Goal: Information Seeking & Learning: Learn about a topic

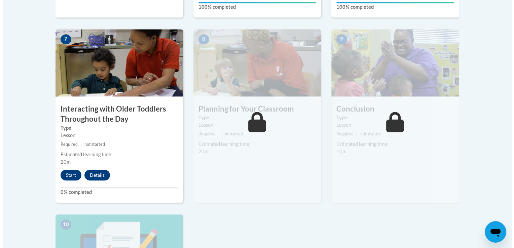
scroll to position [578, 0]
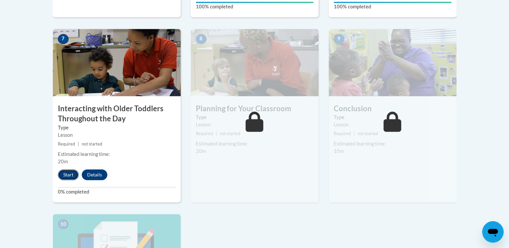
click at [69, 169] on button "Start" at bounding box center [68, 174] width 21 height 11
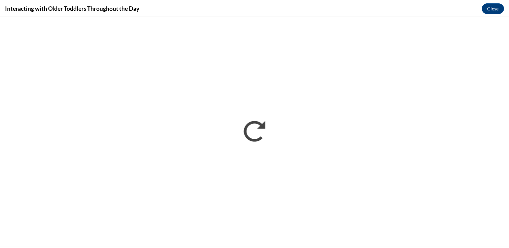
scroll to position [0, 0]
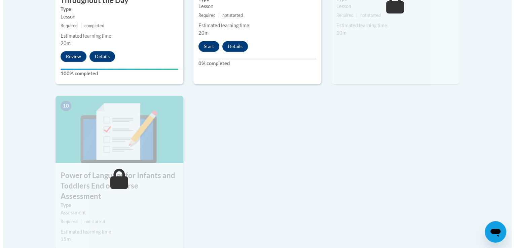
scroll to position [697, 0]
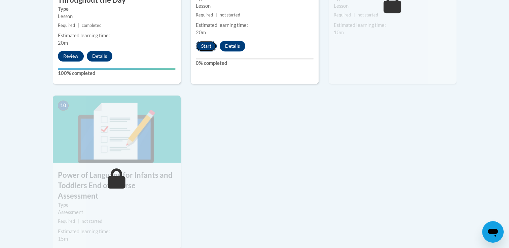
click at [204, 41] on button "Start" at bounding box center [206, 46] width 21 height 11
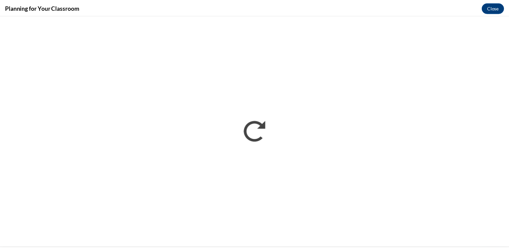
scroll to position [0, 0]
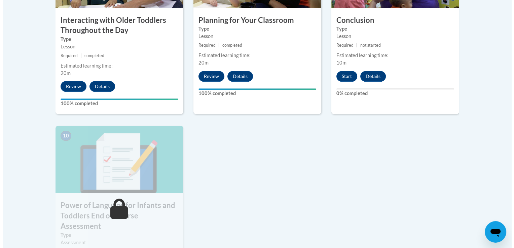
scroll to position [666, 0]
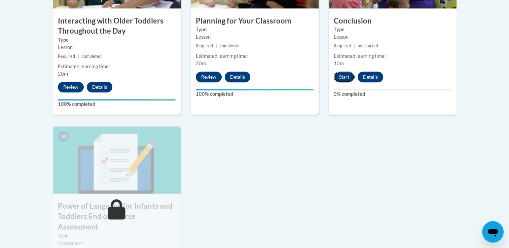
click at [342, 72] on button "Start" at bounding box center [344, 77] width 21 height 11
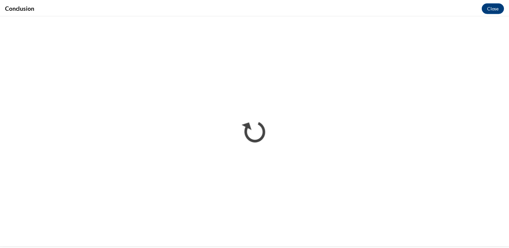
scroll to position [0, 0]
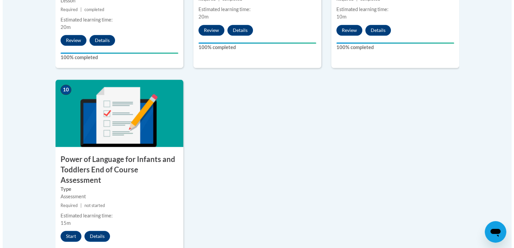
scroll to position [714, 0]
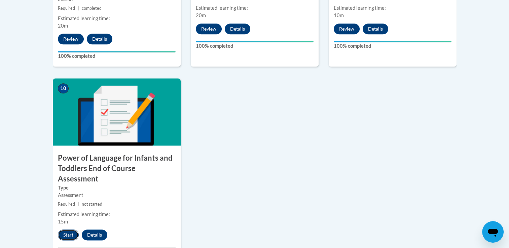
click at [67, 230] on button "Start" at bounding box center [68, 235] width 21 height 11
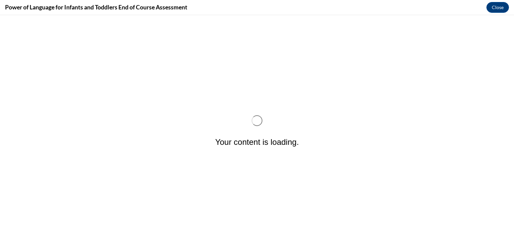
scroll to position [0, 0]
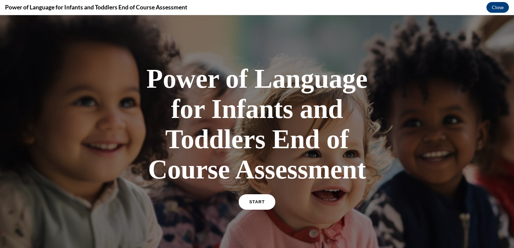
click at [248, 208] on link "START" at bounding box center [256, 201] width 37 height 15
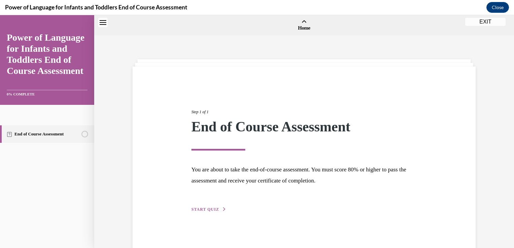
scroll to position [21, 0]
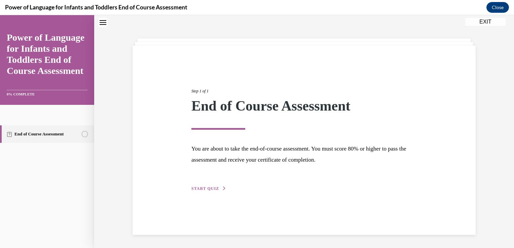
click at [201, 189] on span "START QUIZ" at bounding box center [205, 188] width 28 height 5
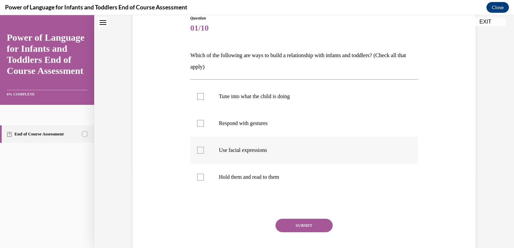
scroll to position [76, 0]
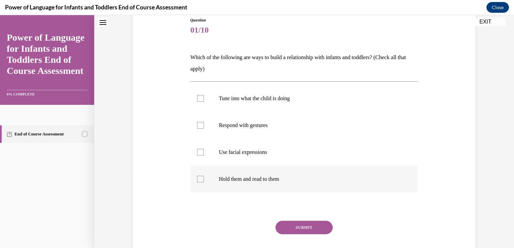
click at [257, 181] on p "Hold them and read to them" at bounding box center [310, 179] width 182 height 7
click at [204, 181] on input "Hold them and read to them" at bounding box center [200, 179] width 7 height 7
checkbox input "true"
click at [255, 155] on p "Use facial expressions" at bounding box center [310, 152] width 182 height 7
click at [204, 155] on input "Use facial expressions" at bounding box center [200, 152] width 7 height 7
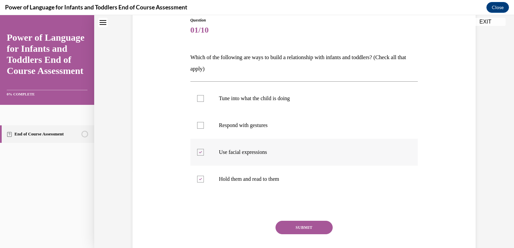
click at [240, 146] on label "Use facial expressions" at bounding box center [304, 152] width 228 height 27
click at [204, 149] on input "Use facial expressions" at bounding box center [200, 152] width 7 height 7
checkbox input "false"
click at [247, 182] on label "Hold them and read to them" at bounding box center [304, 179] width 228 height 27
click at [204, 182] on input "Hold them and read to them" at bounding box center [200, 179] width 7 height 7
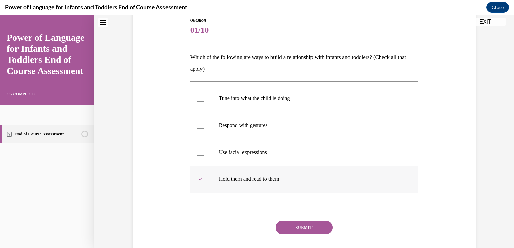
checkbox input "false"
click at [232, 95] on p "Tune into what the child is doing" at bounding box center [310, 98] width 182 height 7
click at [204, 95] on input "Tune into what the child is doing" at bounding box center [200, 98] width 7 height 7
checkbox input "true"
click at [233, 129] on label "Respond with gestures" at bounding box center [304, 125] width 228 height 27
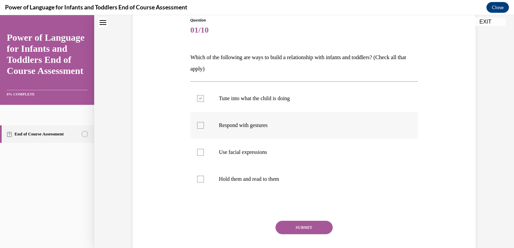
click at [204, 129] on input "Respond with gestures" at bounding box center [200, 125] width 7 height 7
checkbox input "true"
click at [235, 145] on label "Use facial expressions" at bounding box center [304, 152] width 228 height 27
click at [204, 149] on input "Use facial expressions" at bounding box center [200, 152] width 7 height 7
checkbox input "true"
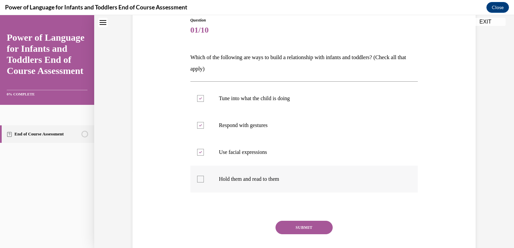
click at [235, 181] on p "Hold them and read to them" at bounding box center [310, 179] width 182 height 7
click at [204, 181] on input "Hold them and read to them" at bounding box center [200, 179] width 7 height 7
checkbox input "true"
click at [303, 225] on button "SUBMIT" at bounding box center [303, 227] width 57 height 13
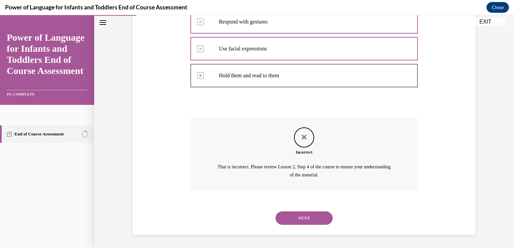
scroll to position [175, 0]
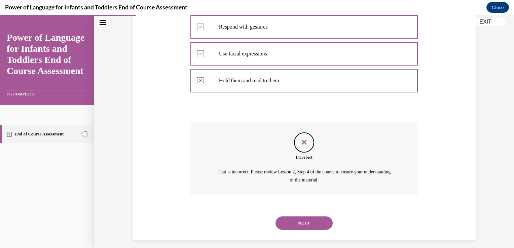
click at [295, 221] on button "NEXT" at bounding box center [303, 223] width 57 height 13
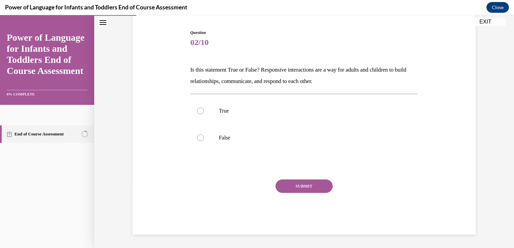
scroll to position [64, 0]
click at [209, 129] on label "False" at bounding box center [304, 138] width 228 height 27
click at [204, 135] on input "False" at bounding box center [200, 138] width 7 height 7
radio input "true"
click at [211, 121] on label "True" at bounding box center [304, 111] width 228 height 27
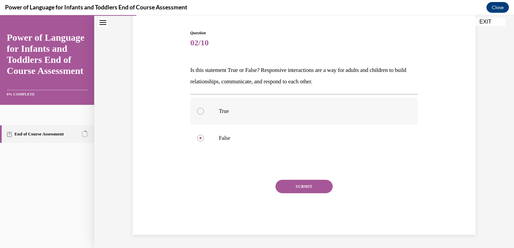
click at [204, 115] on input "True" at bounding box center [200, 111] width 7 height 7
radio input "true"
click at [295, 187] on button "SUBMIT" at bounding box center [303, 186] width 57 height 13
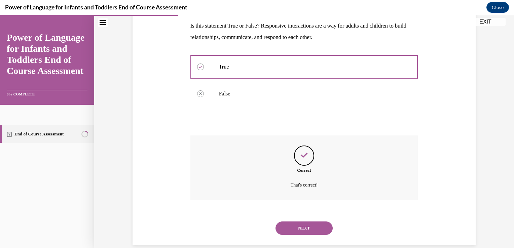
scroll to position [118, 0]
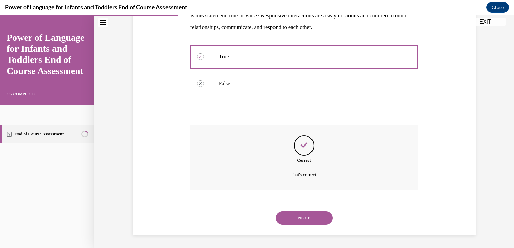
click at [308, 216] on button "NEXT" at bounding box center [303, 217] width 57 height 13
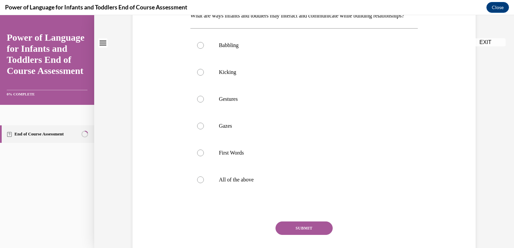
scroll to position [0, 0]
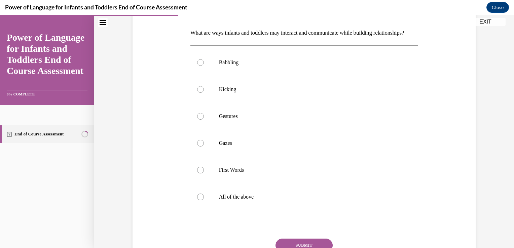
click at [308, 210] on label "All of the above" at bounding box center [304, 197] width 228 height 27
click at [204, 200] on input "All of the above" at bounding box center [200, 197] width 7 height 7
radio input "true"
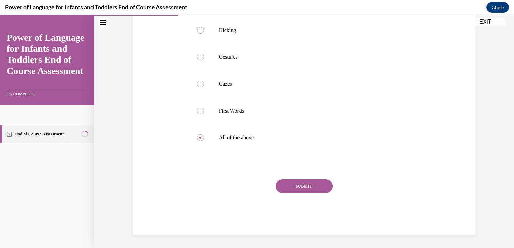
click at [306, 190] on button "SUBMIT" at bounding box center [303, 186] width 57 height 13
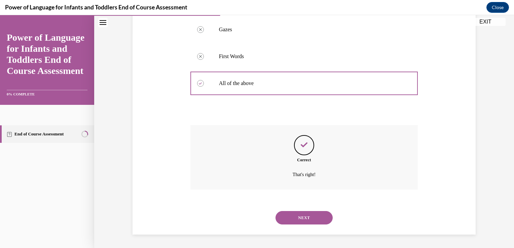
scroll to position [226, 0]
click at [309, 212] on button "NEXT" at bounding box center [303, 217] width 57 height 13
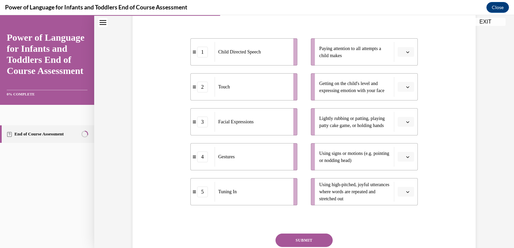
scroll to position [125, 0]
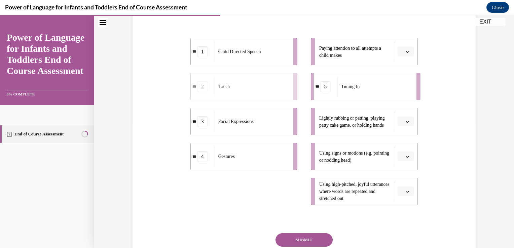
drag, startPoint x: 258, startPoint y: 198, endPoint x: 385, endPoint y: 90, distance: 166.0
click at [385, 90] on div "Tuning In" at bounding box center [374, 87] width 74 height 20
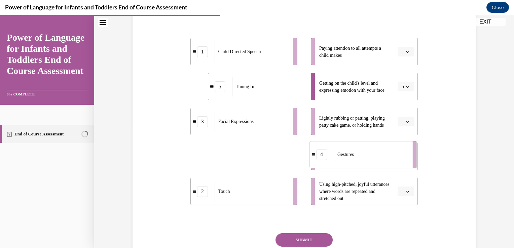
drag, startPoint x: 278, startPoint y: 156, endPoint x: 397, endPoint y: 154, distance: 119.0
click at [397, 154] on div "Gestures" at bounding box center [371, 155] width 74 height 20
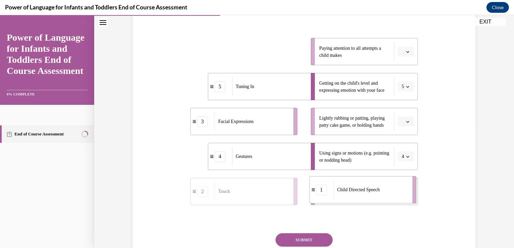
drag, startPoint x: 279, startPoint y: 56, endPoint x: 398, endPoint y: 194, distance: 182.4
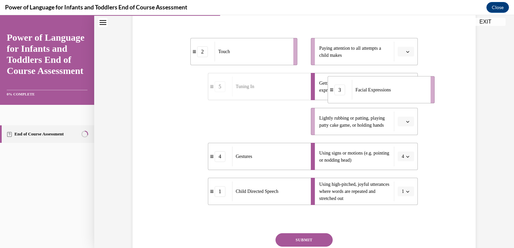
drag, startPoint x: 268, startPoint y: 134, endPoint x: 420, endPoint y: 93, distance: 157.3
click at [420, 93] on li "3 Facial Expressions" at bounding box center [380, 89] width 107 height 27
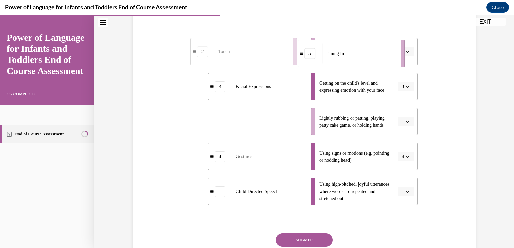
drag, startPoint x: 243, startPoint y: 128, endPoint x: 360, endPoint y: 57, distance: 136.8
click at [360, 57] on div "Tuning In" at bounding box center [359, 54] width 74 height 20
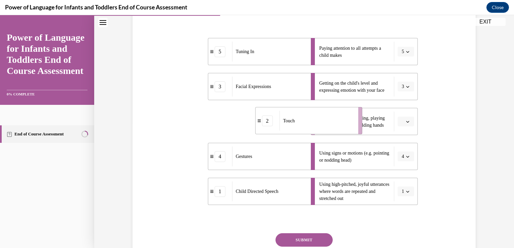
drag, startPoint x: 224, startPoint y: 129, endPoint x: 304, endPoint y: 129, distance: 80.4
click at [304, 129] on div "Touch" at bounding box center [316, 121] width 74 height 20
click at [295, 238] on button "SUBMIT" at bounding box center [303, 239] width 57 height 13
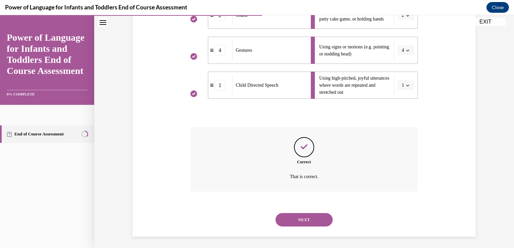
scroll to position [233, 0]
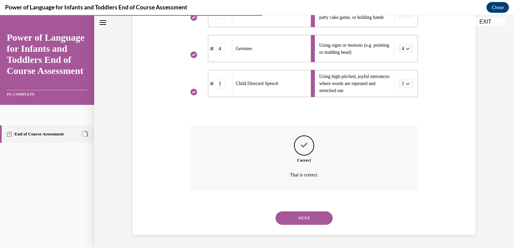
click at [301, 220] on button "NEXT" at bounding box center [303, 217] width 57 height 13
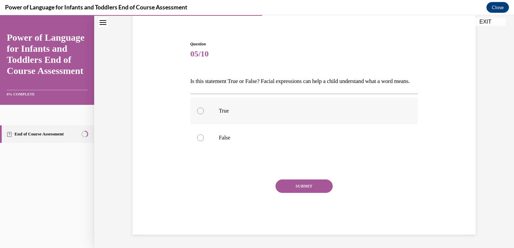
click at [207, 105] on label "True" at bounding box center [304, 111] width 228 height 27
click at [204, 108] on input "True" at bounding box center [200, 111] width 7 height 7
radio input "true"
click at [291, 189] on button "SUBMIT" at bounding box center [303, 186] width 57 height 13
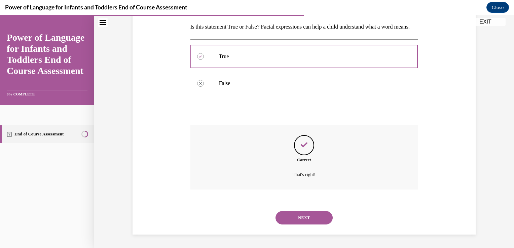
scroll to position [118, 0]
drag, startPoint x: 286, startPoint y: 219, endPoint x: 257, endPoint y: 215, distance: 30.2
click at [257, 215] on div "NEXT" at bounding box center [304, 217] width 228 height 27
click at [293, 217] on button "NEXT" at bounding box center [303, 217] width 57 height 13
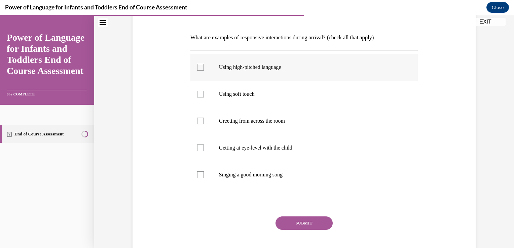
scroll to position [97, 0]
click at [286, 67] on p "Using high-pitched language" at bounding box center [310, 67] width 182 height 7
click at [204, 67] on input "Using high-pitched language" at bounding box center [200, 67] width 7 height 7
checkbox input "true"
click at [287, 87] on label "Using soft touch" at bounding box center [304, 93] width 228 height 27
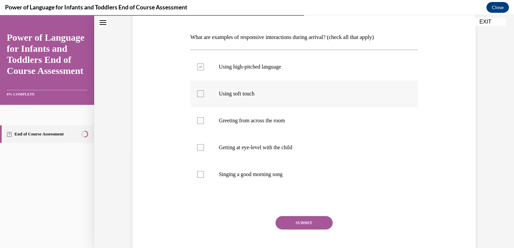
click at [204, 90] on input "Using soft touch" at bounding box center [200, 93] width 7 height 7
checkbox input "true"
click at [281, 148] on p "Getting at eye-level with the child" at bounding box center [310, 147] width 182 height 7
click at [204, 148] on input "Getting at eye-level with the child" at bounding box center [200, 147] width 7 height 7
checkbox input "true"
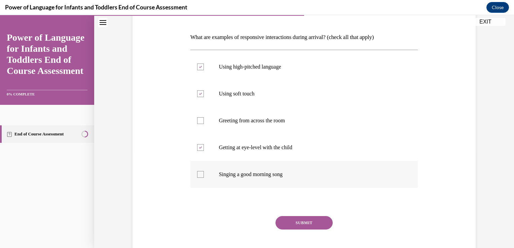
click at [282, 171] on p "Singing a good morning song" at bounding box center [310, 174] width 182 height 7
click at [204, 171] on input "Singing a good morning song" at bounding box center [200, 174] width 7 height 7
checkbox input "true"
click at [278, 228] on button "SUBMIT" at bounding box center [303, 222] width 57 height 13
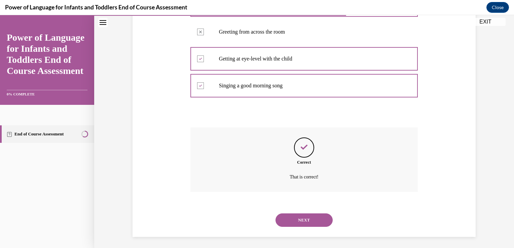
scroll to position [187, 0]
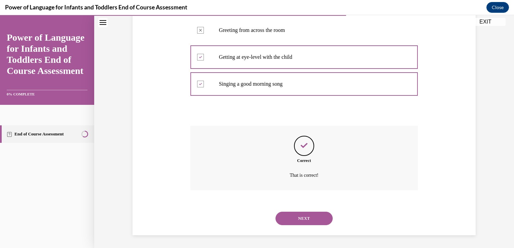
click at [318, 215] on button "NEXT" at bounding box center [303, 218] width 57 height 13
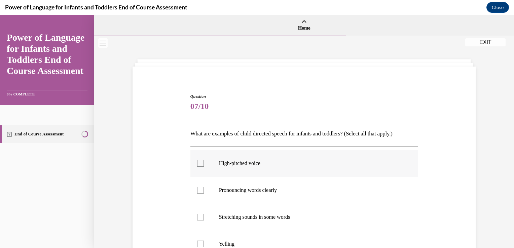
click at [310, 169] on label "High-pitched voice" at bounding box center [304, 163] width 228 height 27
click at [204, 167] on input "High-pitched voice" at bounding box center [200, 163] width 7 height 7
checkbox input "true"
click at [308, 196] on label "Pronouncing words clearly" at bounding box center [304, 190] width 228 height 27
click at [204, 194] on input "Pronouncing words clearly" at bounding box center [200, 190] width 7 height 7
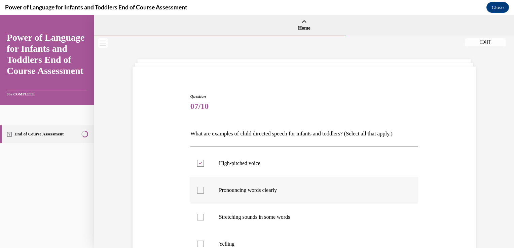
checkbox input "true"
click at [301, 212] on label "Stretching sounds in some words" at bounding box center [304, 217] width 228 height 27
click at [204, 214] on input "Stretching sounds in some words" at bounding box center [200, 217] width 7 height 7
checkbox input "true"
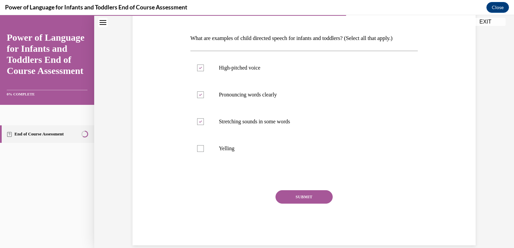
click at [307, 200] on button "SUBMIT" at bounding box center [303, 196] width 57 height 13
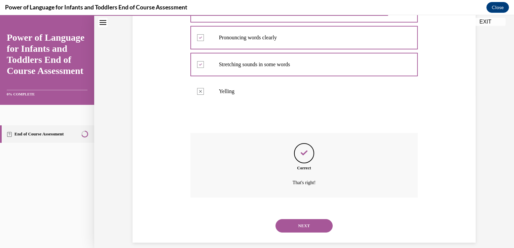
scroll to position [160, 0]
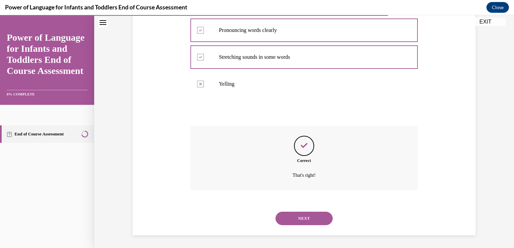
click at [308, 221] on button "NEXT" at bounding box center [303, 218] width 57 height 13
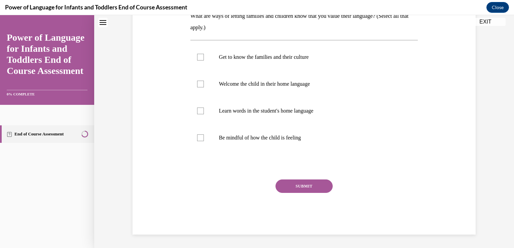
scroll to position [0, 0]
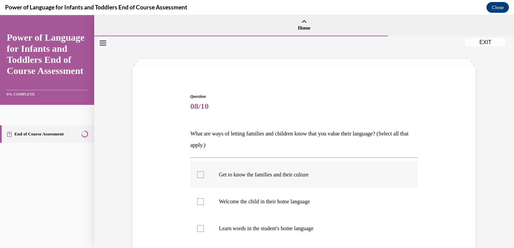
click at [304, 180] on label "Get to know the families and their culture" at bounding box center [304, 174] width 228 height 27
click at [204, 178] on input "Get to know the families and their culture" at bounding box center [200, 174] width 7 height 7
checkbox input "true"
click at [299, 202] on p "Welcome the child in their home language" at bounding box center [310, 201] width 182 height 7
click at [204, 202] on input "Welcome the child in their home language" at bounding box center [200, 201] width 7 height 7
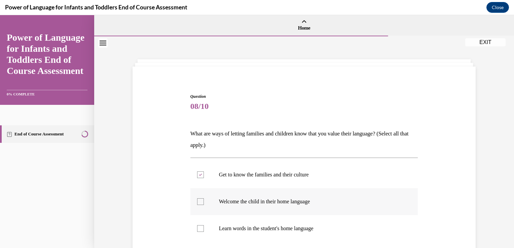
checkbox input "true"
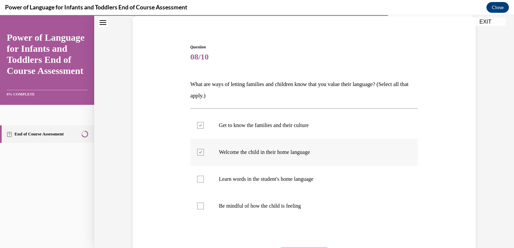
scroll to position [67, 0]
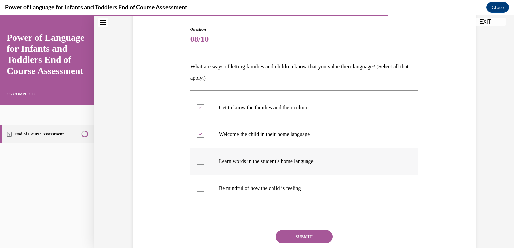
click at [309, 171] on label "Learn words in the student's home language" at bounding box center [304, 161] width 228 height 27
click at [204, 165] on input "Learn words in the student's home language" at bounding box center [200, 161] width 7 height 7
checkbox input "true"
click at [292, 203] on div "Get to know the families and their culture Welcome the child in their home lang…" at bounding box center [304, 147] width 228 height 115
click at [294, 197] on label "Be mindful of how the child is feeling" at bounding box center [304, 188] width 228 height 27
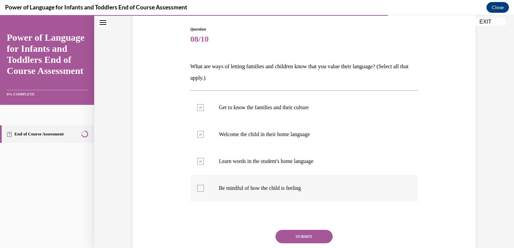
click at [204, 192] on input "Be mindful of how the child is feeling" at bounding box center [200, 188] width 7 height 7
checkbox input "true"
click at [292, 233] on button "SUBMIT" at bounding box center [303, 236] width 57 height 13
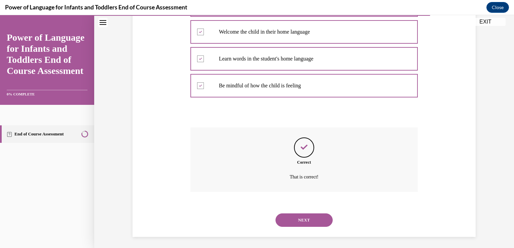
scroll to position [172, 0]
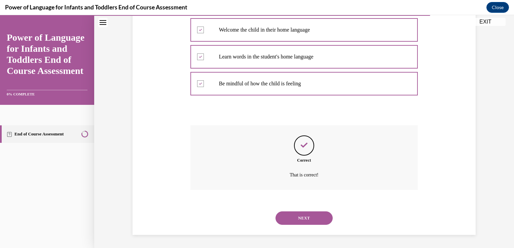
click at [292, 215] on button "NEXT" at bounding box center [303, 217] width 57 height 13
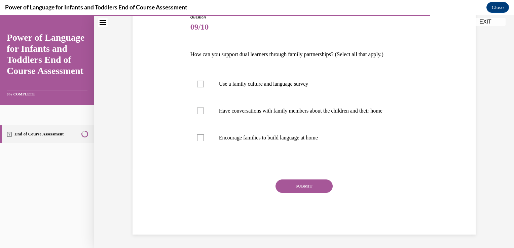
scroll to position [75, 0]
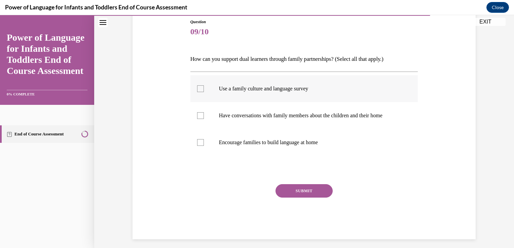
click at [312, 92] on label "Use a family culture and language survey" at bounding box center [304, 88] width 228 height 27
click at [204, 92] on input "Use a family culture and language survey" at bounding box center [200, 88] width 7 height 7
checkbox input "true"
click at [314, 119] on p "Have conversations with family members about the children and their home" at bounding box center [310, 115] width 182 height 7
click at [204, 119] on input "Have conversations with family members about the children and their home" at bounding box center [200, 115] width 7 height 7
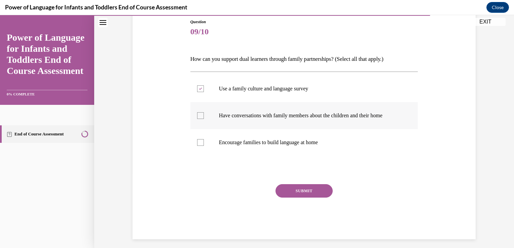
checkbox input "true"
click at [297, 146] on label "Encourage families to build language at home" at bounding box center [304, 142] width 228 height 27
click at [204, 146] on input "Encourage families to build language at home" at bounding box center [200, 142] width 7 height 7
checkbox input "true"
click at [305, 189] on button "SUBMIT" at bounding box center [303, 190] width 57 height 13
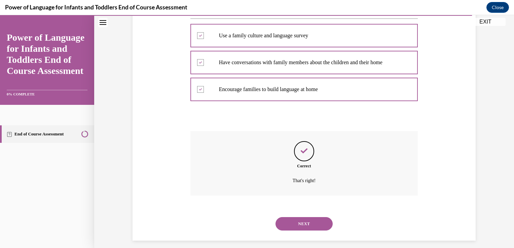
scroll to position [133, 0]
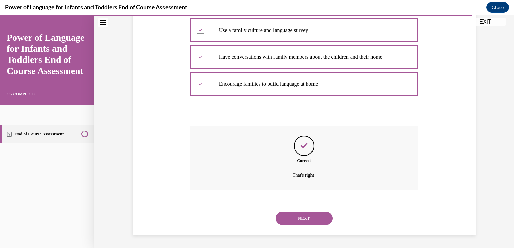
click at [302, 212] on button "NEXT" at bounding box center [303, 218] width 57 height 13
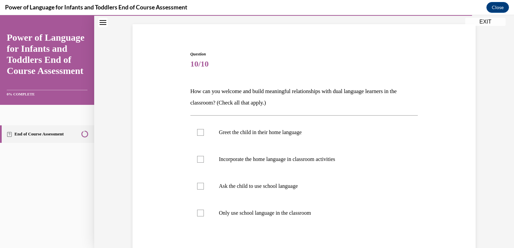
scroll to position [50, 0]
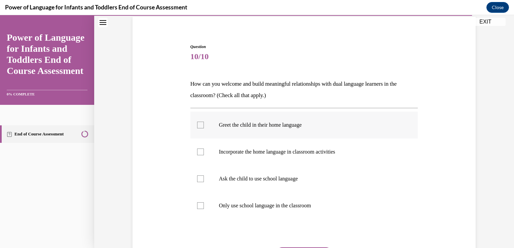
click at [326, 119] on label "Greet the child in their home language" at bounding box center [304, 125] width 228 height 27
click at [204, 122] on input "Greet the child in their home language" at bounding box center [200, 125] width 7 height 7
checkbox input "true"
click at [337, 160] on label "Incorporate the home language in classroom activities" at bounding box center [304, 152] width 228 height 27
click at [204, 155] on input "Incorporate the home language in classroom activities" at bounding box center [200, 152] width 7 height 7
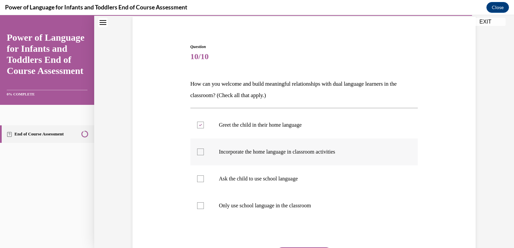
checkbox input "true"
click at [333, 177] on p "Ask the child to use school language" at bounding box center [310, 179] width 182 height 7
click at [204, 177] on input "Ask the child to use school language" at bounding box center [200, 179] width 7 height 7
checkbox input "true"
click at [330, 192] on label "Only use school language in the classroom" at bounding box center [304, 205] width 228 height 27
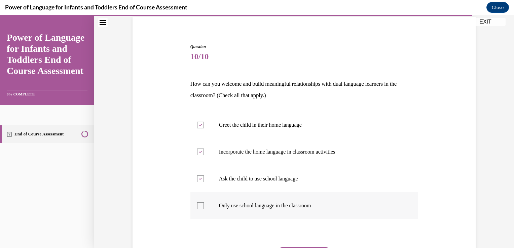
click at [204, 202] on input "Only use school language in the classroom" at bounding box center [200, 205] width 7 height 7
click at [330, 198] on label "Only use school language in the classroom" at bounding box center [304, 205] width 228 height 27
click at [204, 202] on input "Only use school language in the classroom" at bounding box center [200, 205] width 7 height 7
checkbox input "false"
click at [328, 183] on label "Ask the child to use school language" at bounding box center [304, 178] width 228 height 27
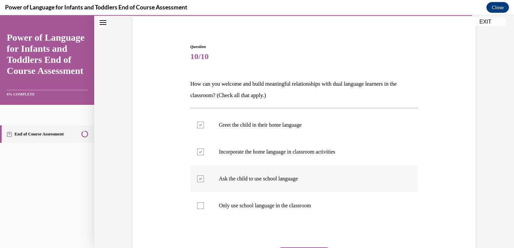
click at [204, 182] on input "Ask the child to use school language" at bounding box center [200, 179] width 7 height 7
checkbox input "false"
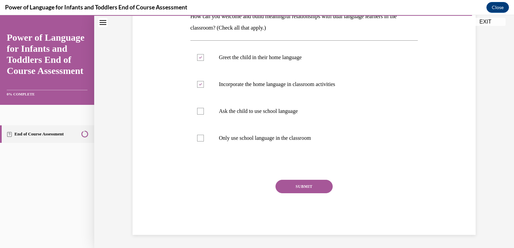
click at [313, 185] on button "SUBMIT" at bounding box center [303, 186] width 57 height 13
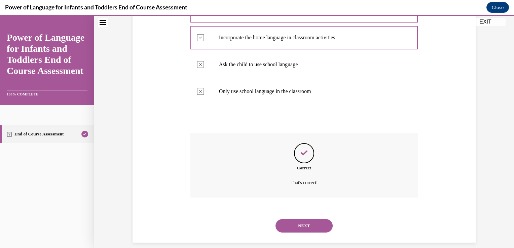
scroll to position [172, 0]
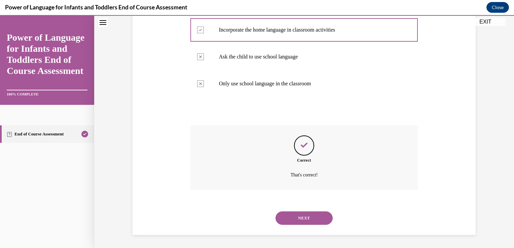
click at [309, 197] on div "Correct That's correct!" at bounding box center [304, 162] width 228 height 75
click at [304, 224] on button "NEXT" at bounding box center [303, 217] width 57 height 13
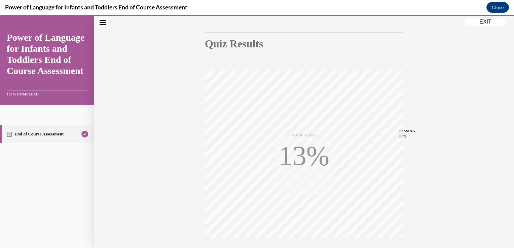
scroll to position [111, 0]
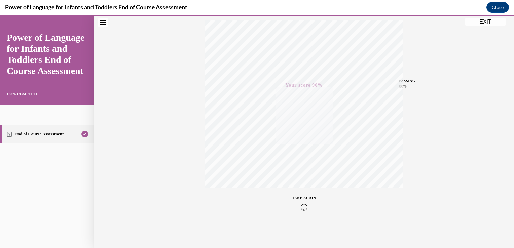
click at [482, 20] on button "EXIT" at bounding box center [485, 22] width 40 height 8
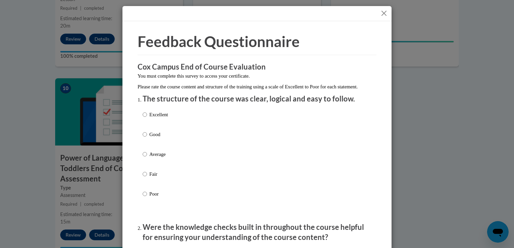
click at [161, 149] on label "Good" at bounding box center [155, 140] width 25 height 18
click at [147, 138] on input "Good" at bounding box center [145, 134] width 4 height 7
radio input "true"
click at [166, 162] on div "Excellent Good Average Fair Poor" at bounding box center [257, 163] width 229 height 110
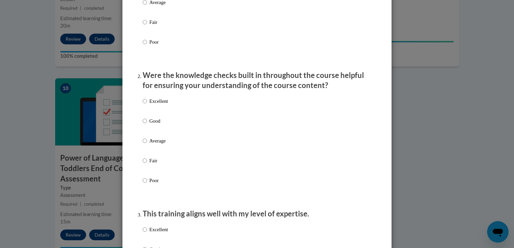
scroll to position [155, 0]
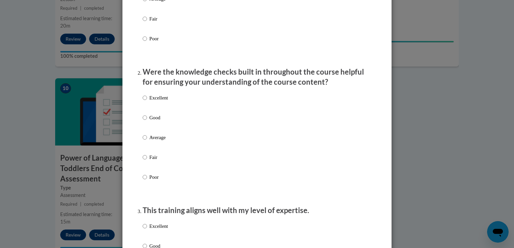
click at [155, 181] on p "Poor" at bounding box center [158, 177] width 18 height 7
click at [147, 181] on input "Poor" at bounding box center [145, 177] width 4 height 7
radio input "true"
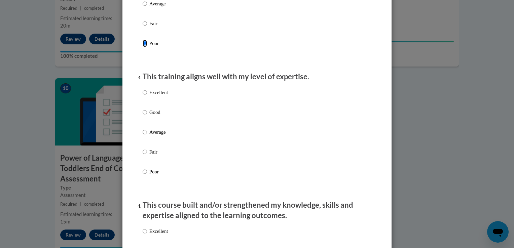
scroll to position [290, 0]
click at [151, 124] on label "Good" at bounding box center [155, 117] width 25 height 18
click at [147, 115] on input "Good" at bounding box center [145, 111] width 4 height 7
radio input "true"
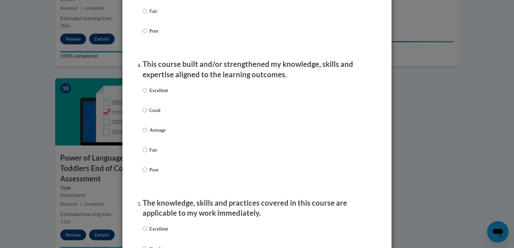
scroll to position [434, 0]
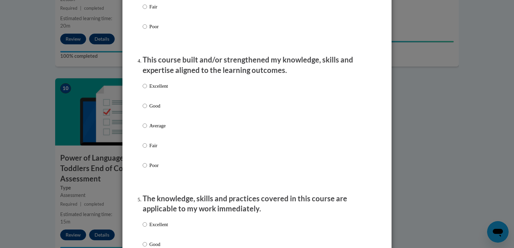
click at [152, 101] on label "Excellent" at bounding box center [155, 91] width 25 height 18
click at [147, 90] on input "Excellent" at bounding box center [145, 85] width 4 height 7
radio input "true"
click at [158, 110] on p "Good" at bounding box center [158, 105] width 18 height 7
click at [147, 110] on input "Good" at bounding box center [145, 105] width 4 height 7
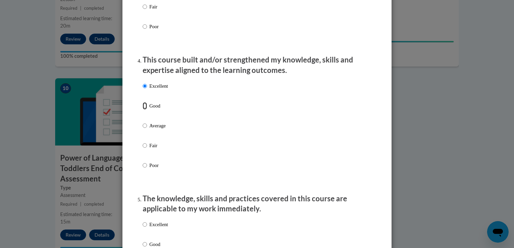
radio input "true"
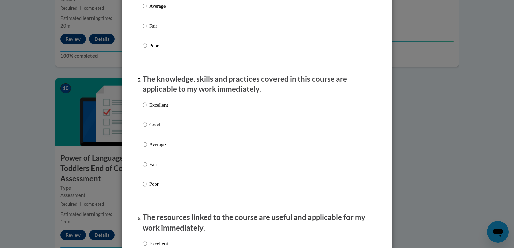
scroll to position [559, 0]
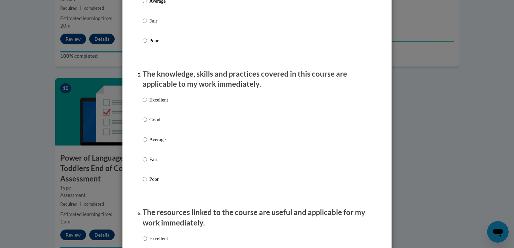
click at [158, 104] on p "Excellent" at bounding box center [158, 99] width 18 height 7
click at [147, 104] on input "Excellent" at bounding box center [145, 99] width 4 height 7
radio input "true"
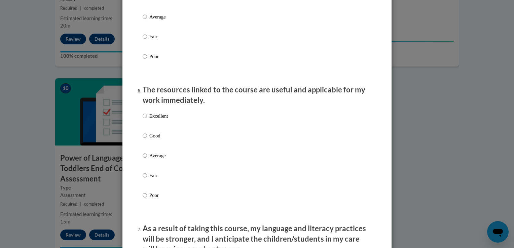
scroll to position [686, 0]
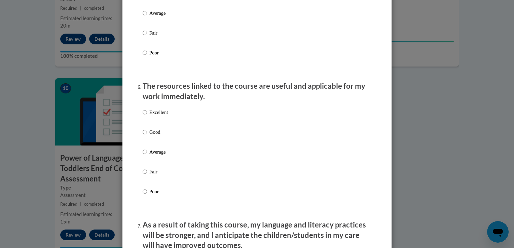
drag, startPoint x: 153, startPoint y: 133, endPoint x: 150, endPoint y: 122, distance: 12.3
click at [150, 116] on p "Excellent" at bounding box center [158, 112] width 18 height 7
click at [147, 116] on input "Excellent" at bounding box center [145, 112] width 4 height 7
radio input "true"
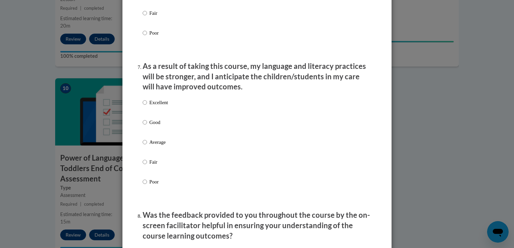
scroll to position [844, 0]
click at [150, 117] on label "Excellent" at bounding box center [155, 108] width 25 height 18
click at [147, 107] on input "Excellent" at bounding box center [145, 102] width 4 height 7
radio input "true"
click at [154, 146] on p "Average" at bounding box center [158, 142] width 18 height 7
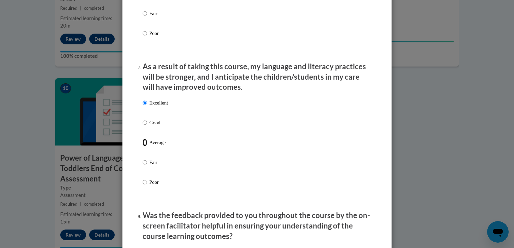
click at [147, 146] on input "Average" at bounding box center [145, 142] width 4 height 7
radio input "true"
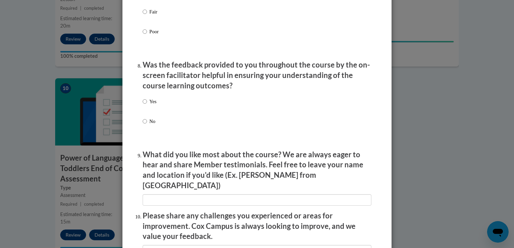
scroll to position [995, 0]
click at [150, 132] on label "No" at bounding box center [150, 126] width 14 height 18
click at [147, 124] on input "No" at bounding box center [145, 120] width 4 height 7
radio input "true"
click at [152, 115] on label "Yes" at bounding box center [150, 106] width 14 height 18
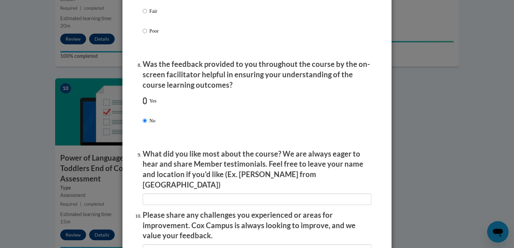
click at [147, 105] on input "Yes" at bounding box center [145, 100] width 4 height 7
radio input "true"
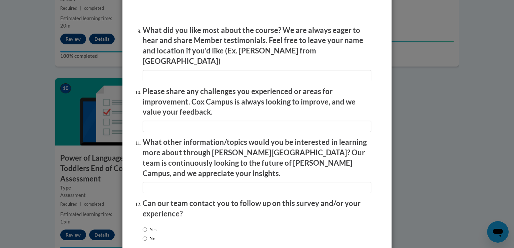
scroll to position [1152, 0]
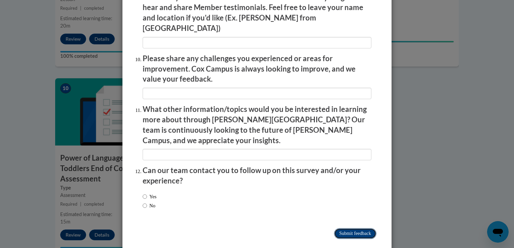
click at [346, 228] on input "Submit feedback" at bounding box center [355, 233] width 42 height 11
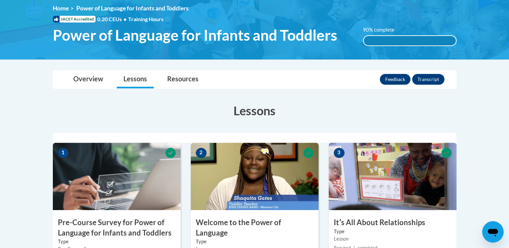
scroll to position [93, 0]
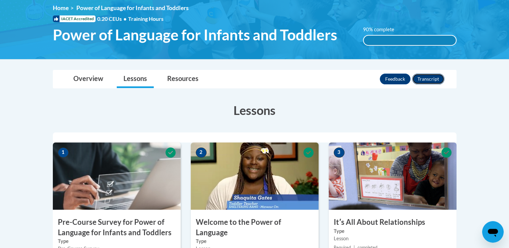
click at [435, 80] on button "Transcript" at bounding box center [428, 79] width 32 height 11
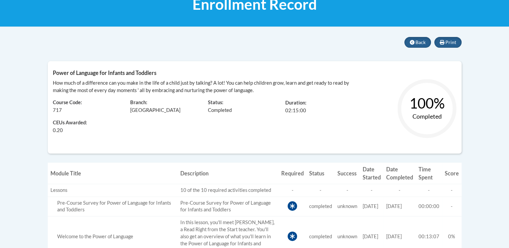
scroll to position [113, 0]
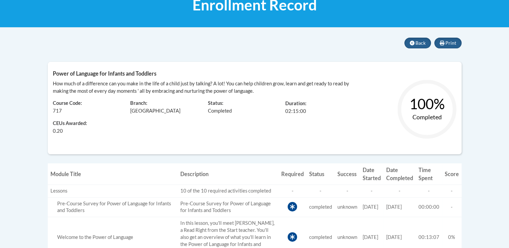
click at [114, 47] on div "Print Back Power of Language for Infants and Toddlers How much of a difference …" at bounding box center [255, 97] width 414 height 119
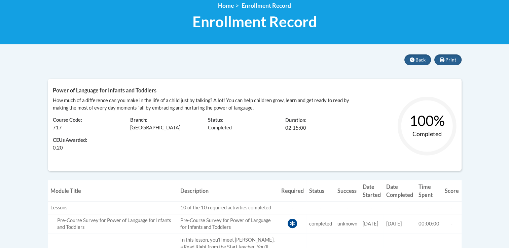
scroll to position [107, 0]
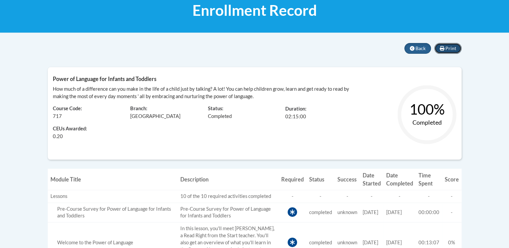
click at [446, 51] on button "Print" at bounding box center [447, 48] width 27 height 11
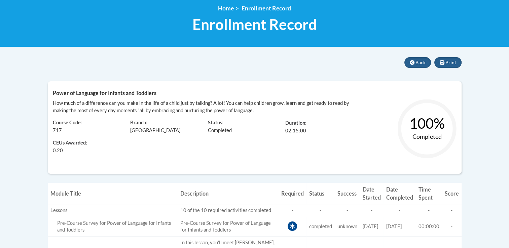
scroll to position [86, 0]
